Goal: Task Accomplishment & Management: Manage account settings

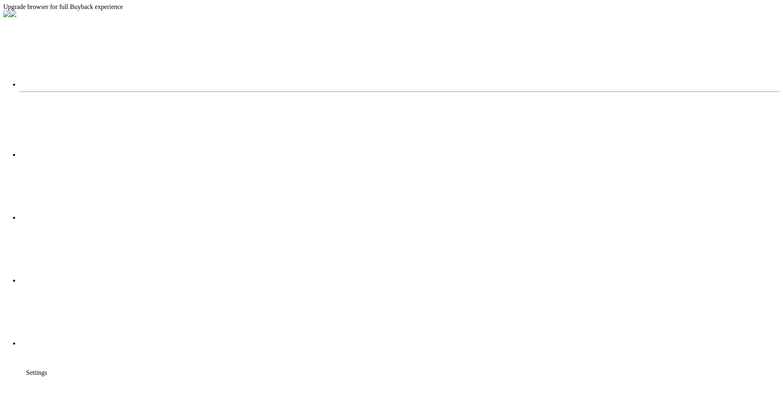
select select "2025"
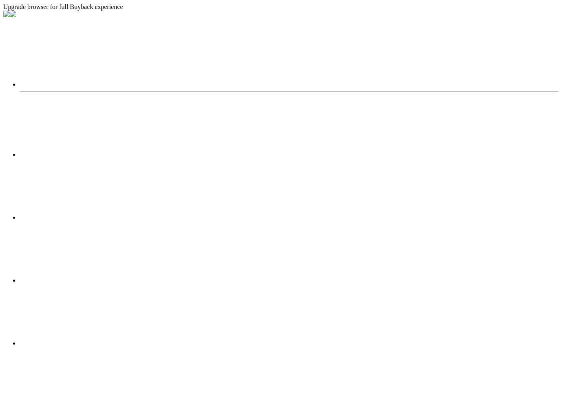
radio input "true"
radio input "false"
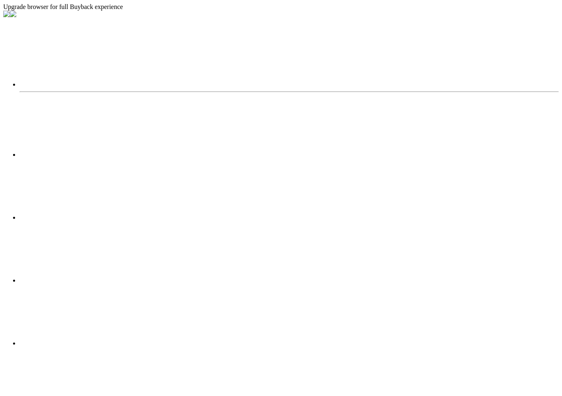
radio input "true"
radio input "false"
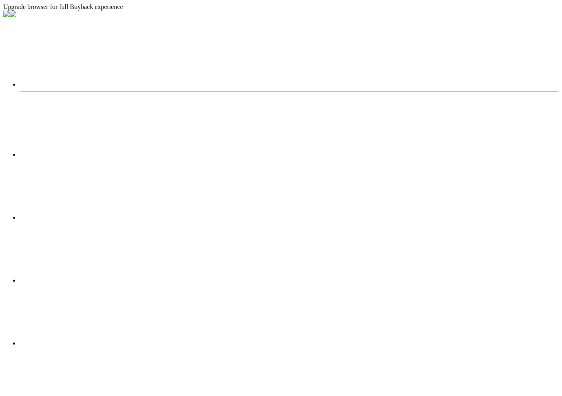
radio input "true"
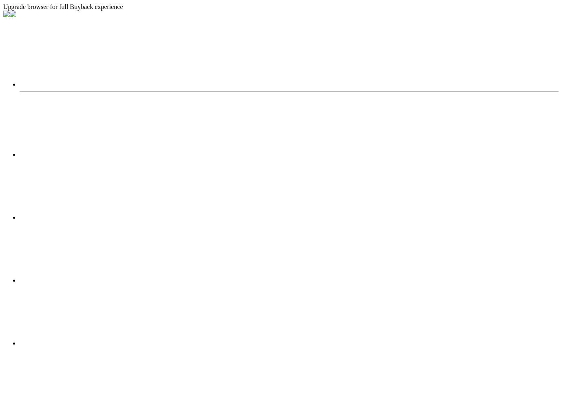
radio input "true"
radio input "false"
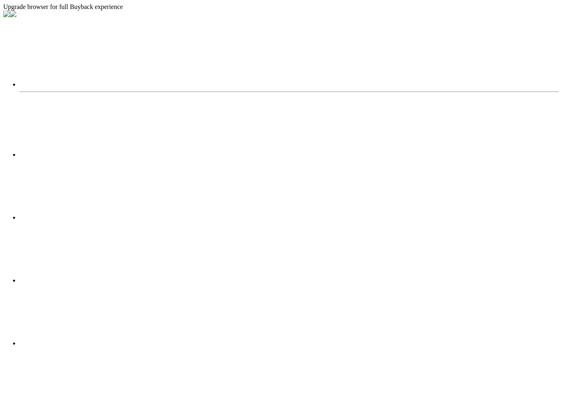
radio input "true"
radio input "false"
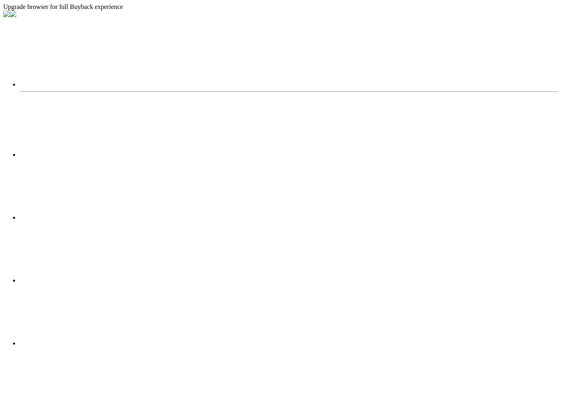
drag, startPoint x: 317, startPoint y: 295, endPoint x: 213, endPoint y: 199, distance: 142.0
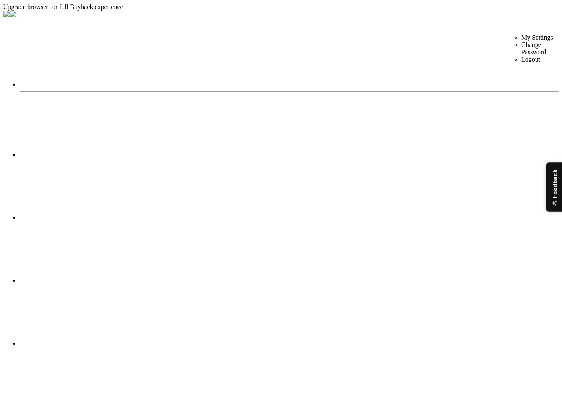
click at [524, 62] on li "Logout" at bounding box center [542, 59] width 41 height 7
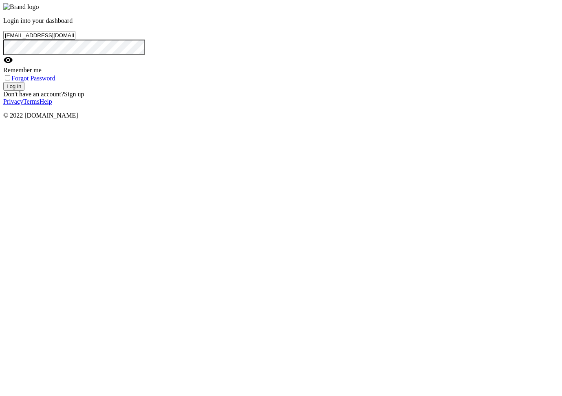
click at [75, 40] on input "[EMAIL_ADDRESS][DOMAIN_NAME]" at bounding box center [39, 35] width 72 height 9
click at [24, 91] on button "Log in" at bounding box center [13, 86] width 21 height 9
click at [13, 65] on span "visibility" at bounding box center [8, 60] width 10 height 10
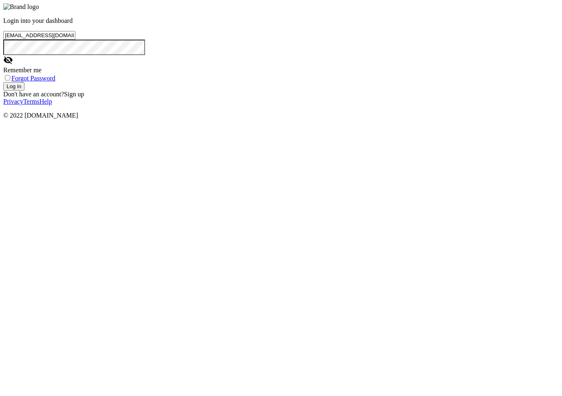
click at [75, 40] on input "[EMAIL_ADDRESS][DOMAIN_NAME]" at bounding box center [39, 35] width 72 height 9
click at [3, 82] on button "Log in" at bounding box center [13, 86] width 21 height 9
click at [175, 66] on div "visibility_off" at bounding box center [88, 60] width 171 height 11
click at [75, 40] on input "[EMAIL_ADDRESS][DOMAIN_NAME]" at bounding box center [39, 35] width 72 height 9
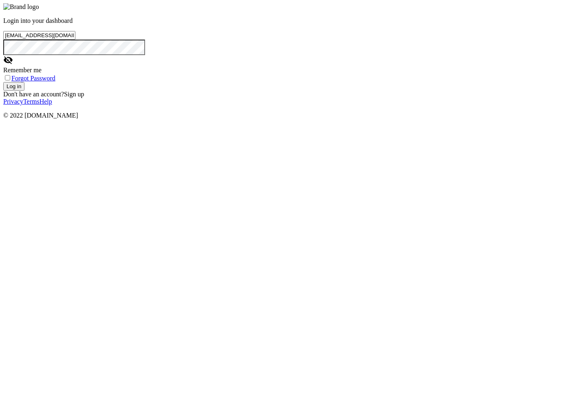
click at [75, 40] on input "[EMAIL_ADDRESS][DOMAIN_NAME]" at bounding box center [39, 35] width 72 height 9
click at [24, 91] on button "Log in" at bounding box center [13, 86] width 21 height 9
click at [75, 40] on input "[EMAIL_ADDRESS][DOMAIN_NAME]" at bounding box center [39, 35] width 72 height 9
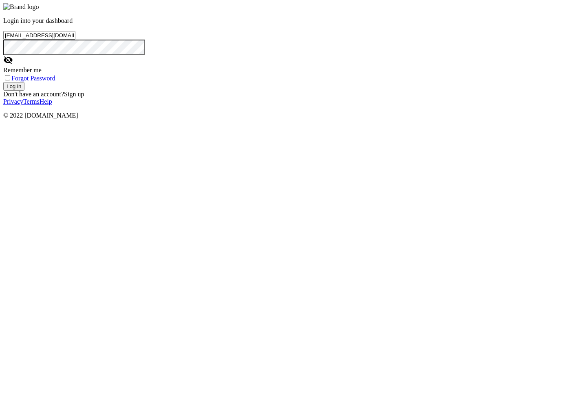
click at [75, 40] on input "[EMAIL_ADDRESS][DOMAIN_NAME]" at bounding box center [39, 35] width 72 height 9
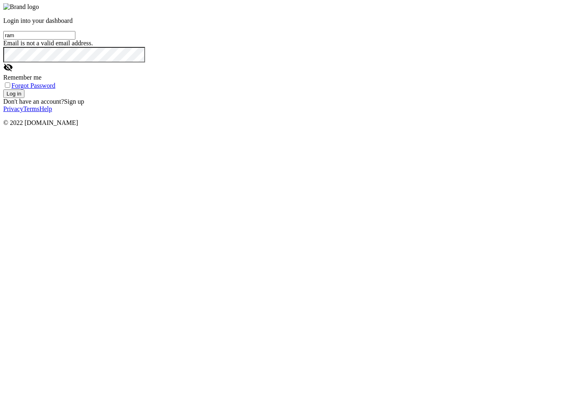
type input "[EMAIL_ADDRESS][DOMAIN_NAME]"
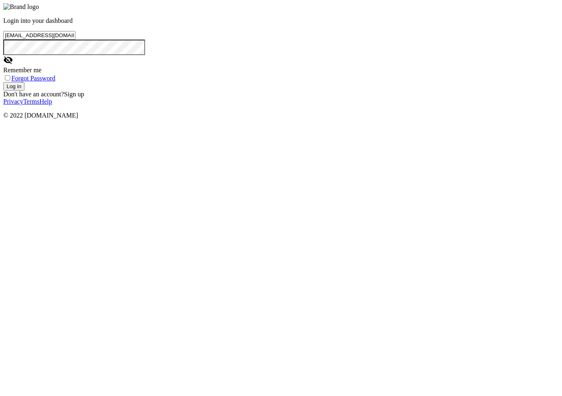
click at [24, 91] on button "Log in" at bounding box center [13, 86] width 21 height 9
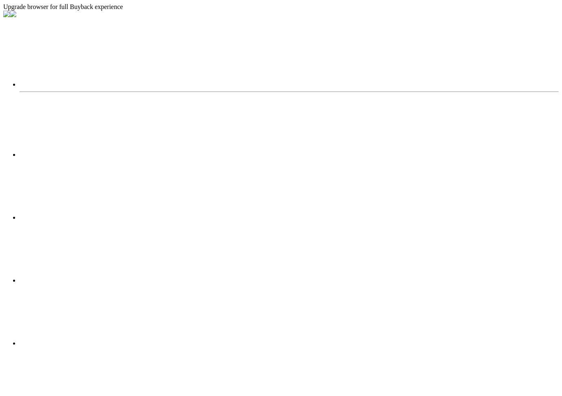
select select "2025"
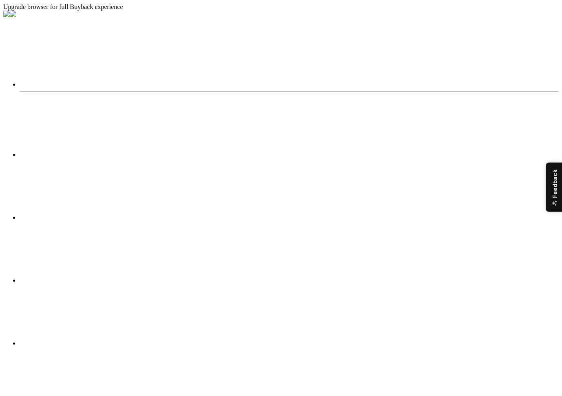
scroll to position [394, 0]
click at [522, 61] on span "Logout" at bounding box center [531, 59] width 19 height 7
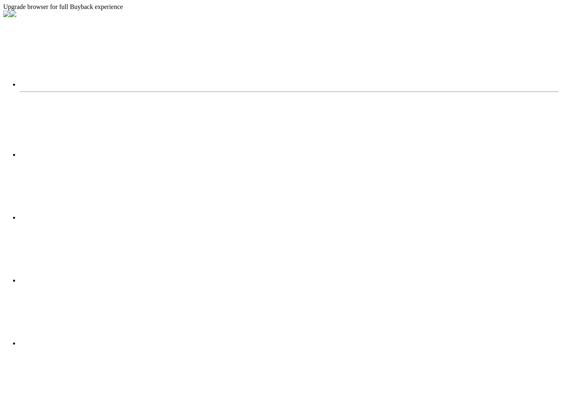
select select "2025"
click at [522, 62] on li "Logout" at bounding box center [542, 59] width 41 height 7
select select "2025"
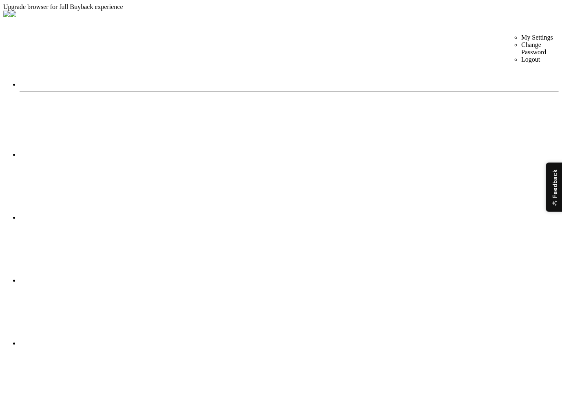
click at [523, 62] on li "Logout" at bounding box center [542, 59] width 41 height 7
select select "2025"
